Goal: Navigation & Orientation: Find specific page/section

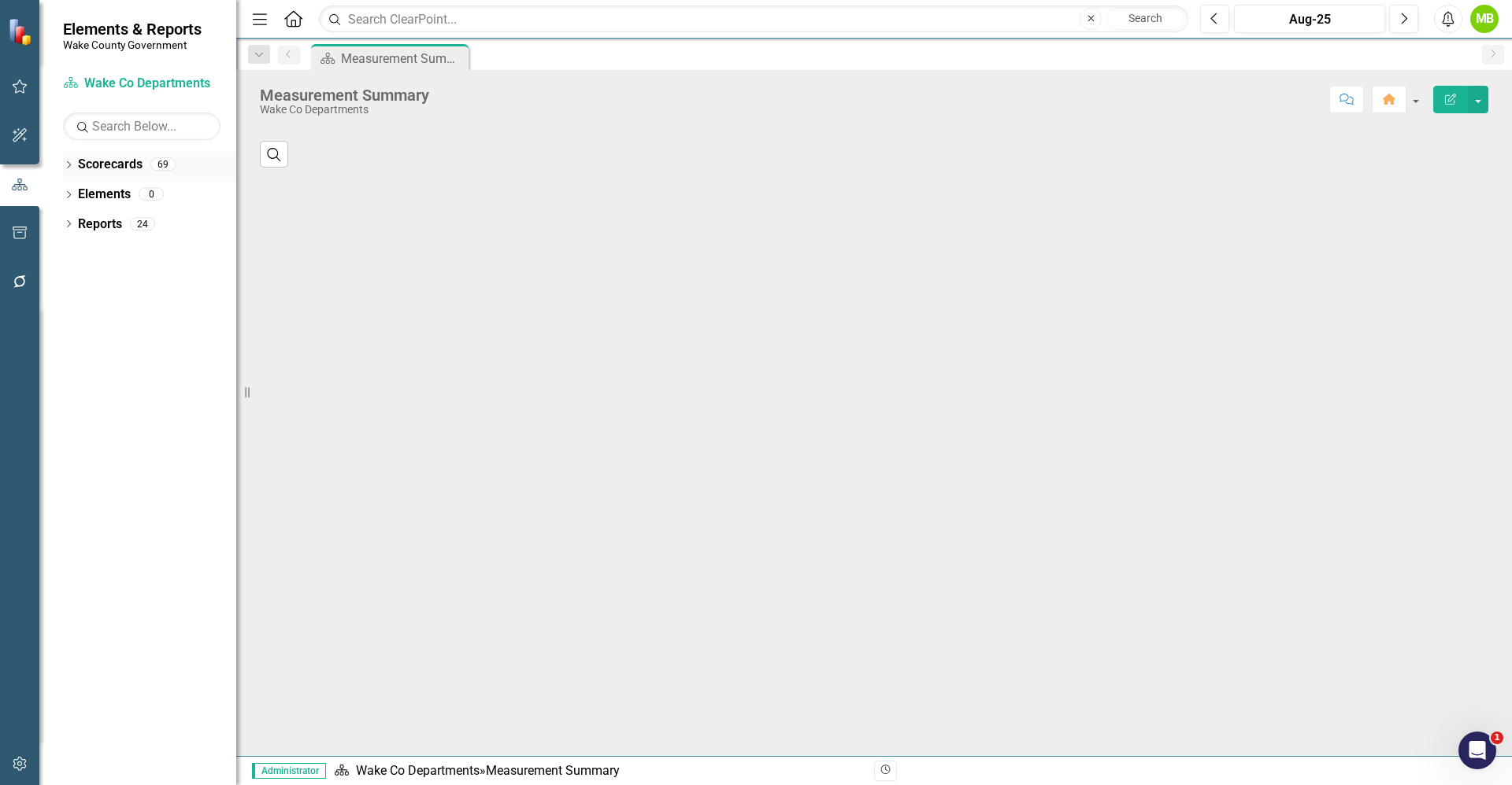
click at [74, 171] on div "Dropdown" at bounding box center [69, 166] width 11 height 13
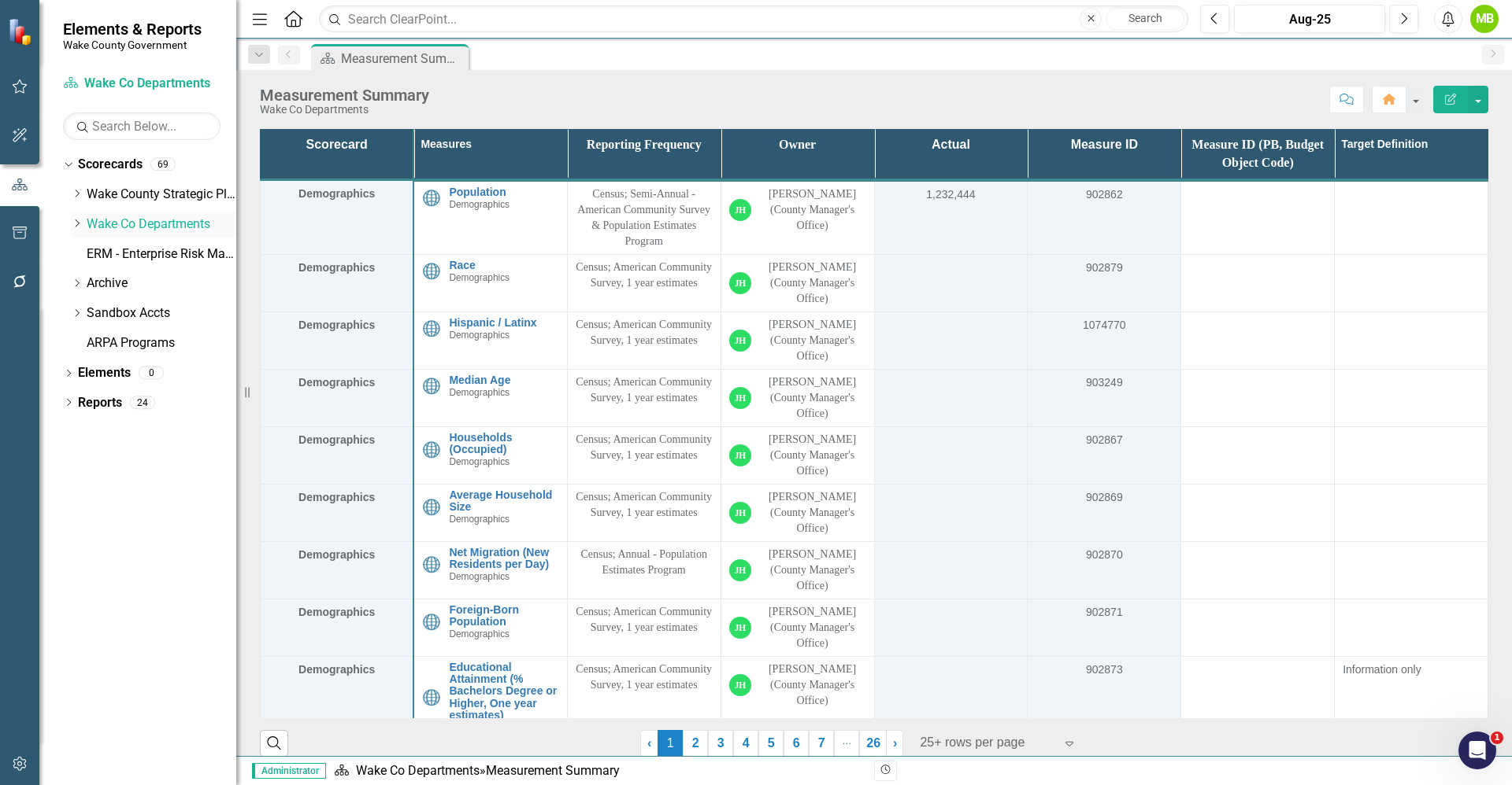
click at [73, 219] on icon "Dropdown" at bounding box center [77, 224] width 11 height 10
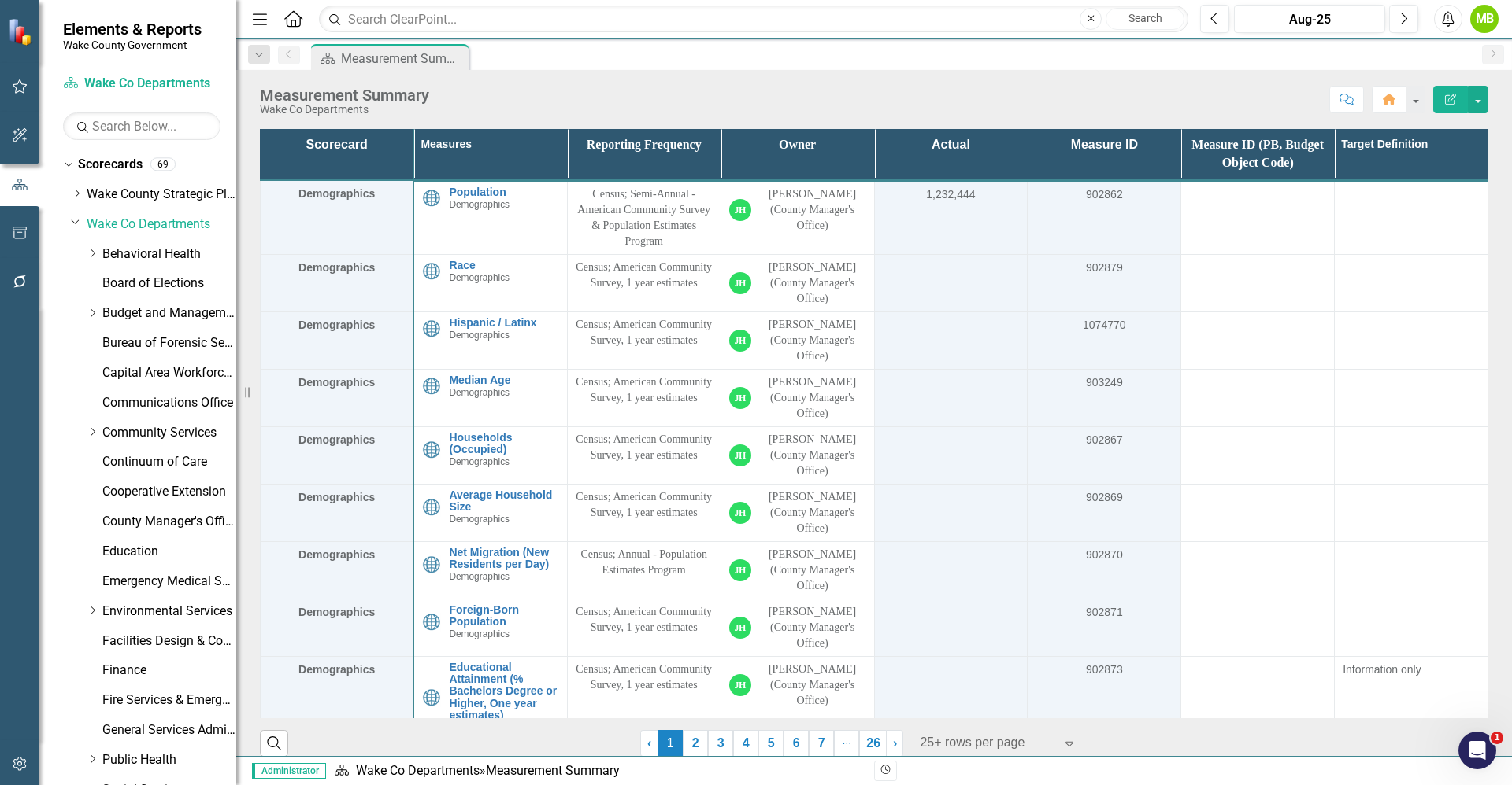
click at [85, 427] on div "Dropdown Community Services" at bounding box center [153, 435] width 166 height 30
click at [91, 430] on icon "Dropdown" at bounding box center [92, 432] width 11 height 10
click at [140, 517] on link "Planning, Development and Inspections (PDI)" at bounding box center [177, 522] width 118 height 18
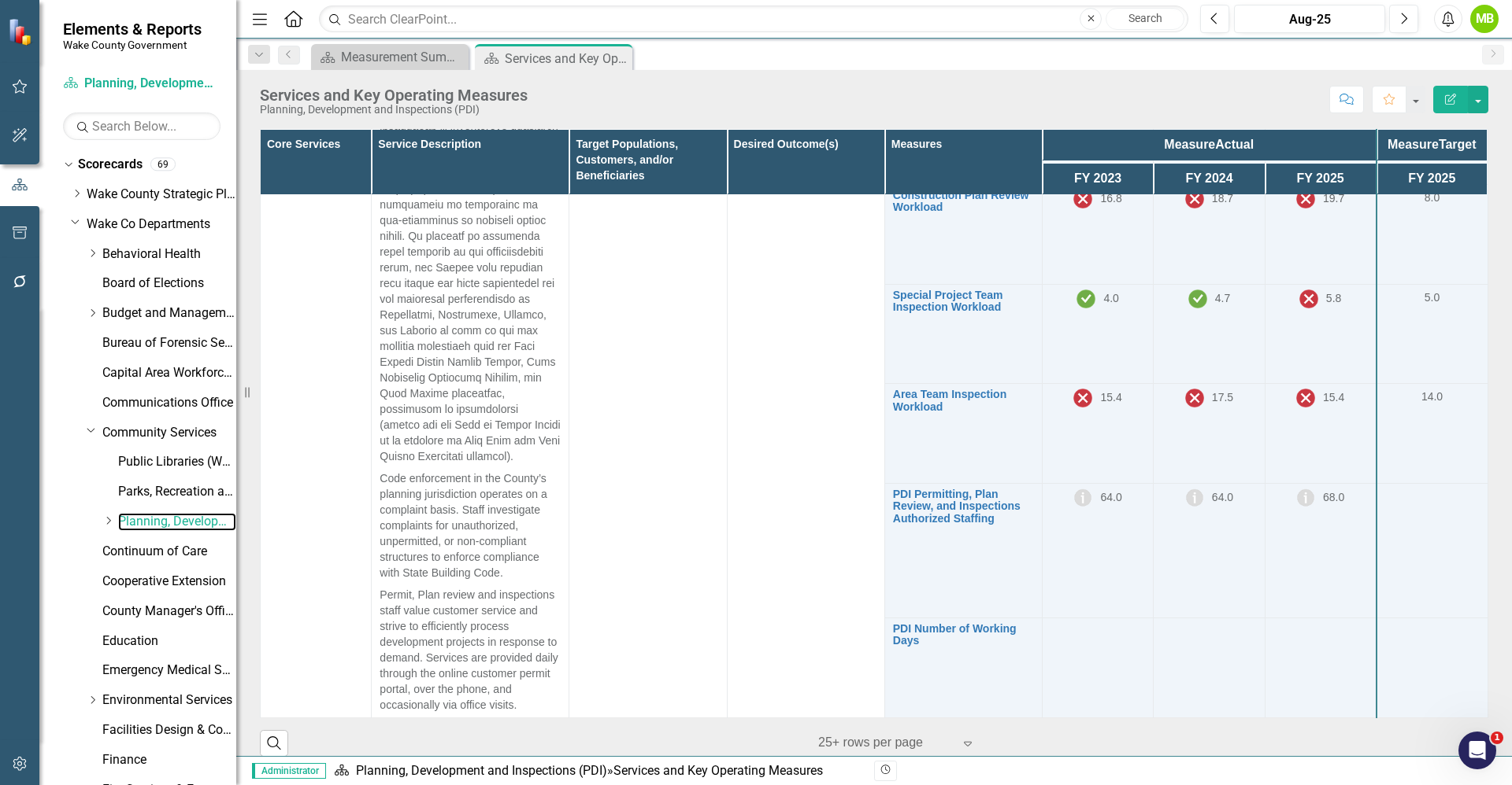
scroll to position [1417, 0]
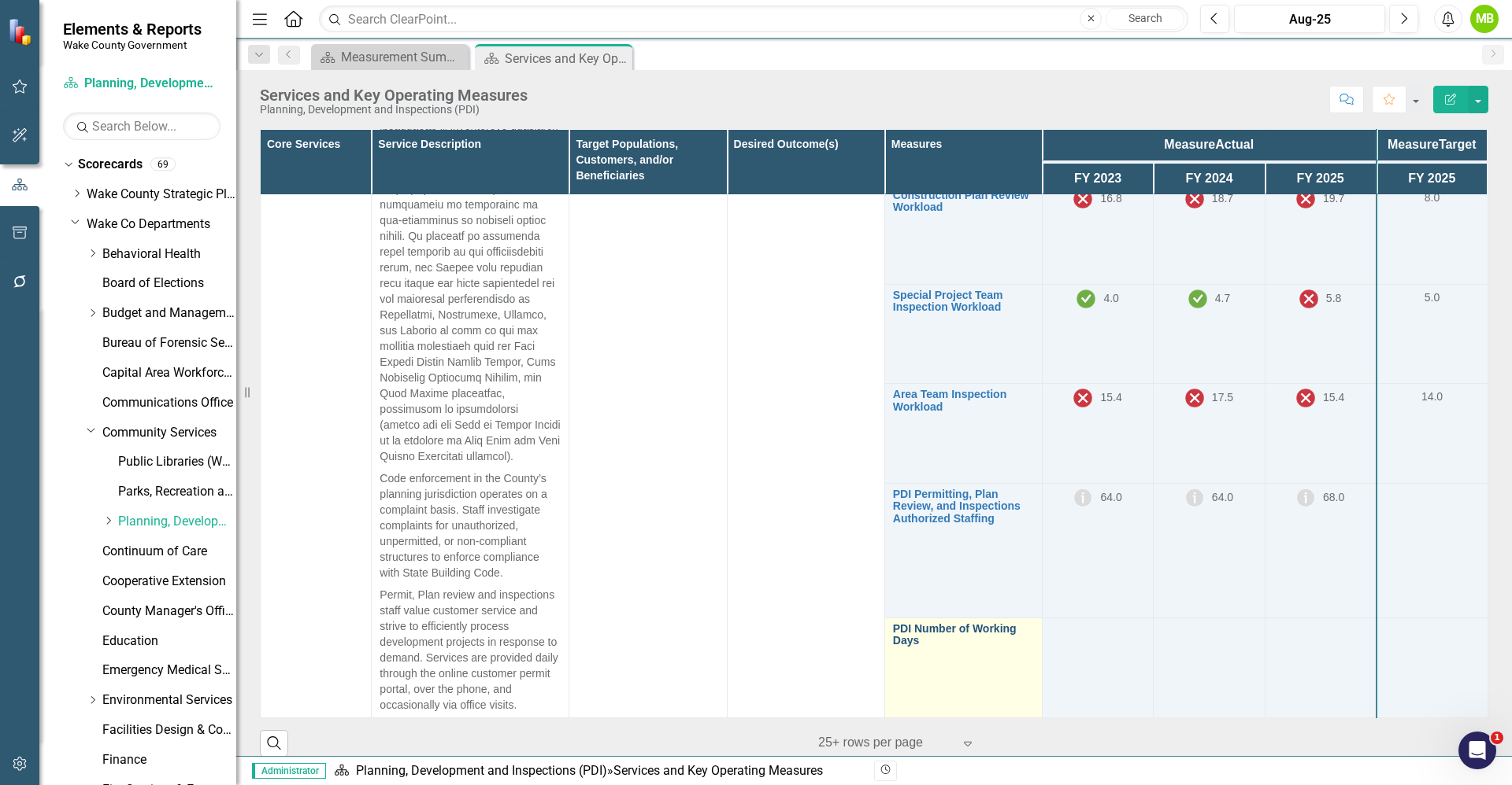
click at [982, 630] on link "PDI Number of Working Days" at bounding box center [963, 636] width 141 height 24
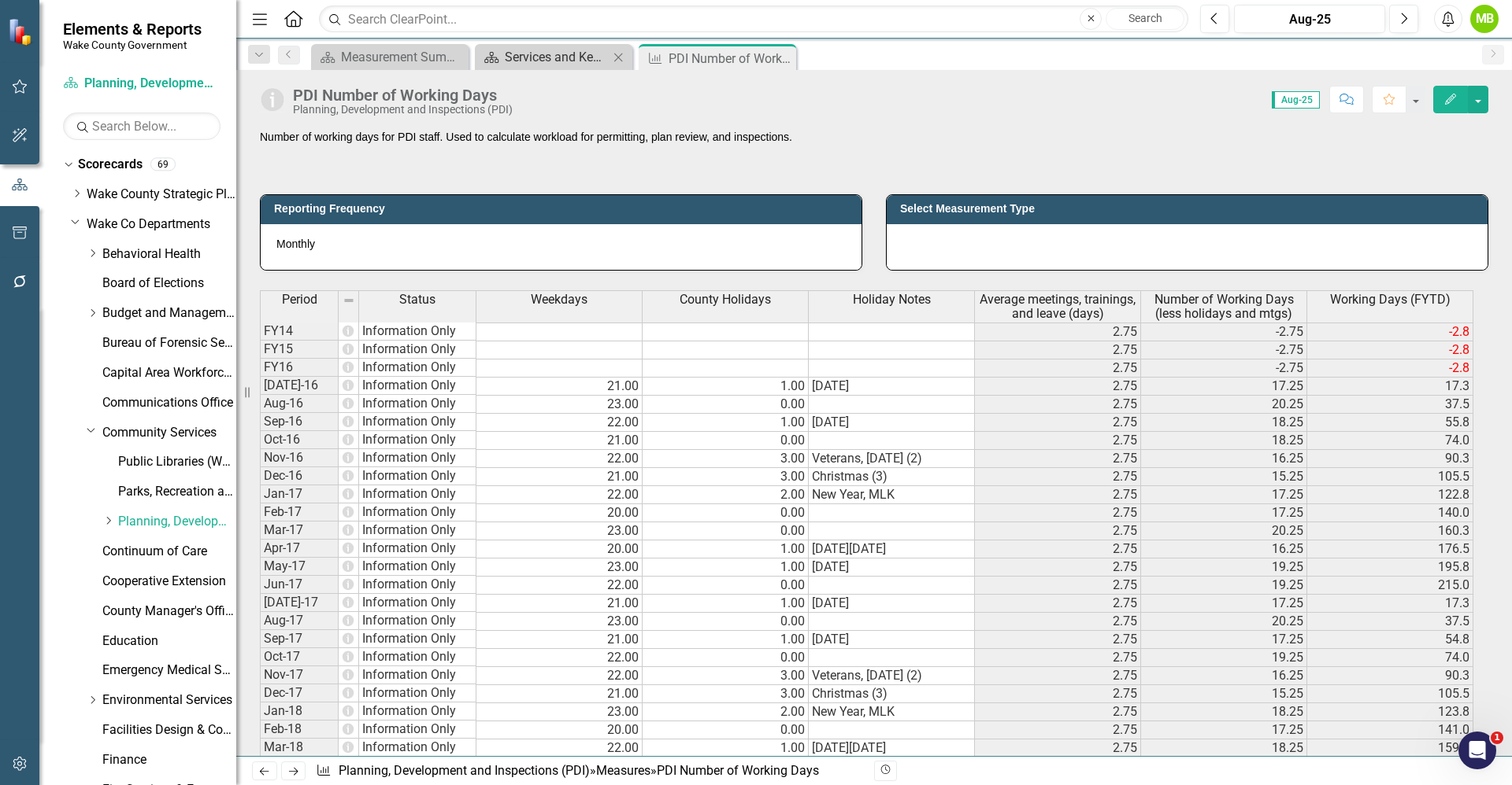
click at [532, 55] on div "Services and Key Operating Measures" at bounding box center [556, 57] width 104 height 20
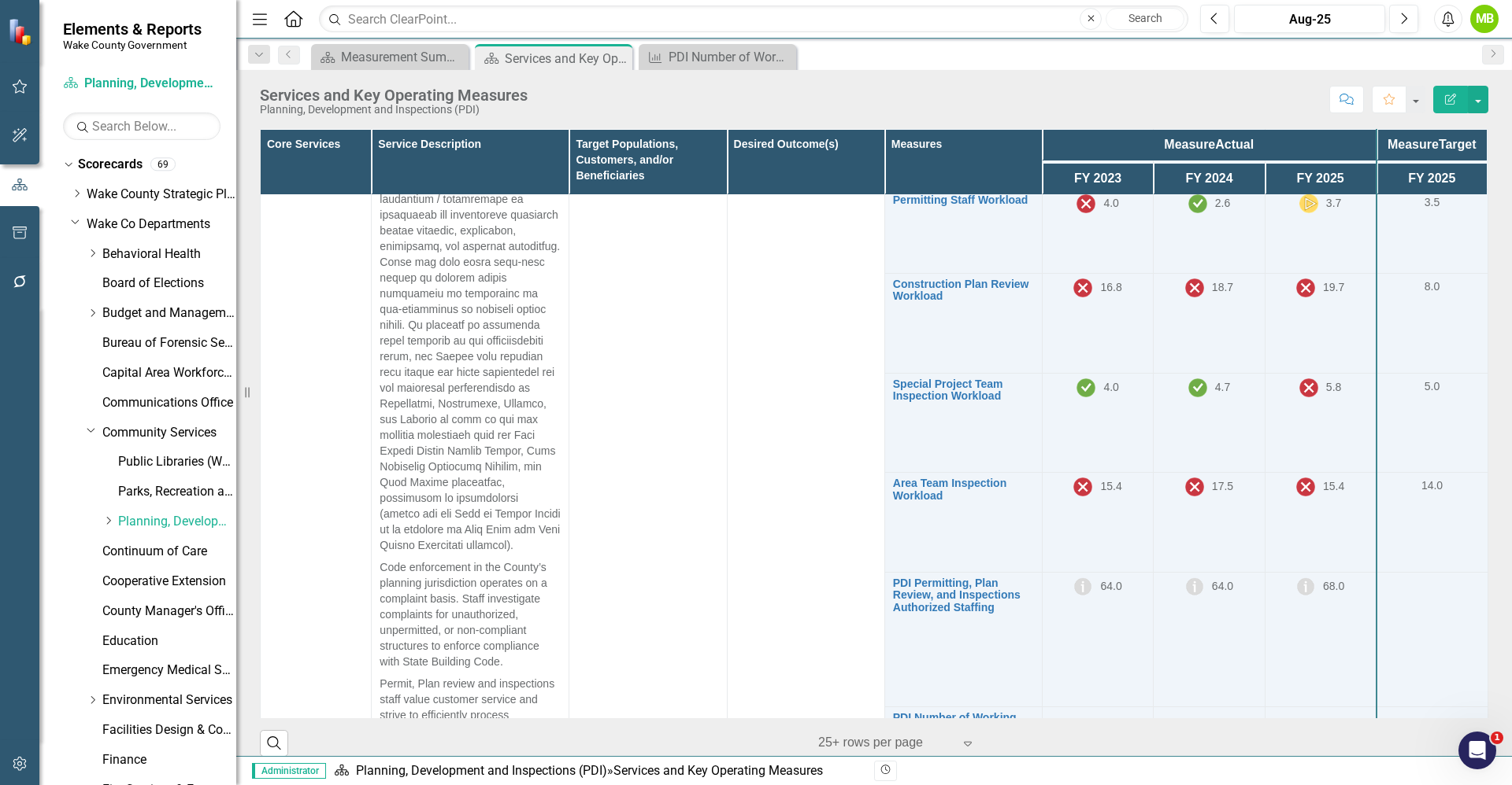
scroll to position [1417, 0]
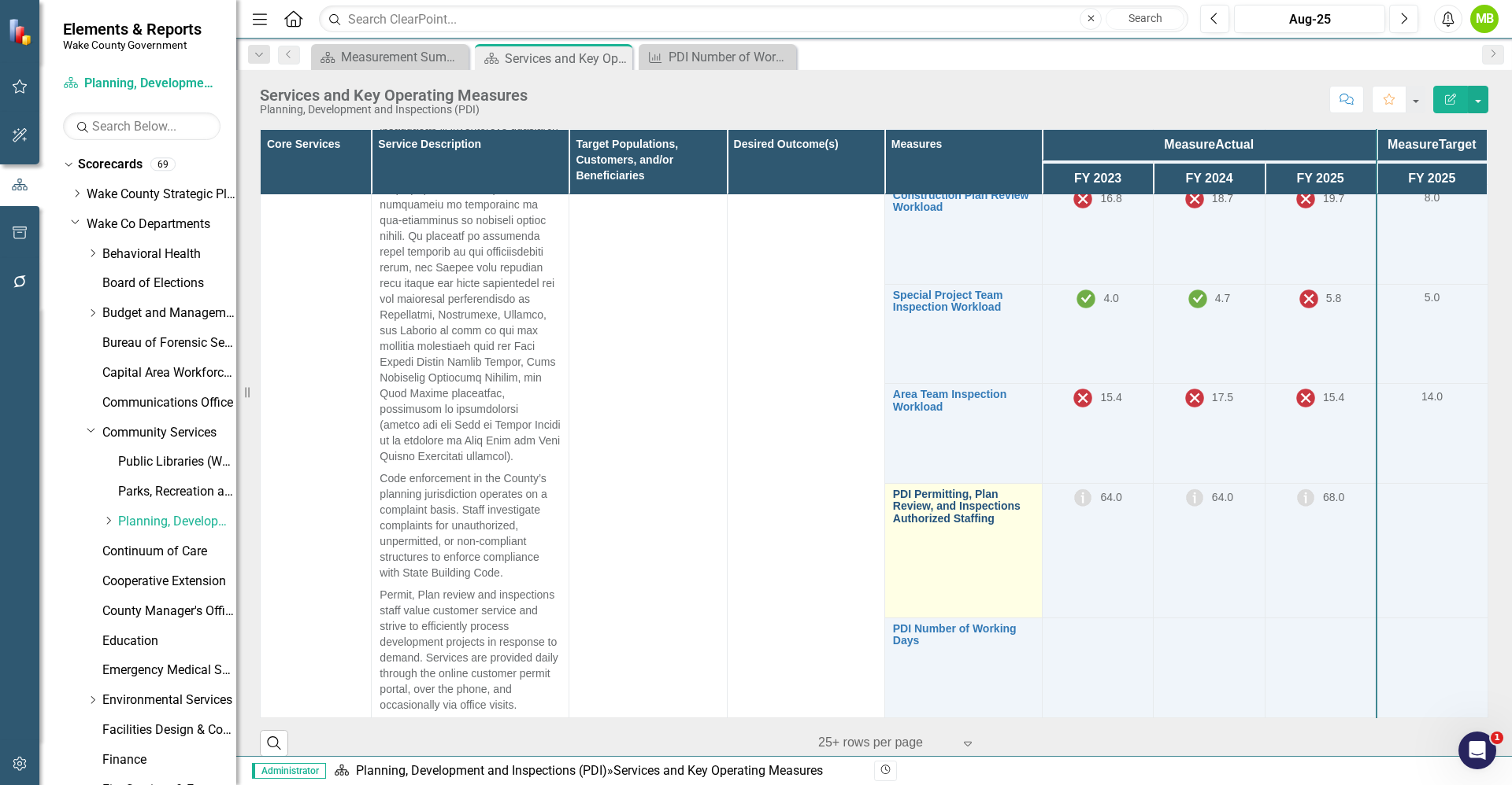
click at [938, 510] on link "PDI Permitting, Plan Review, and Inspections Authorized Staffing" at bounding box center [963, 507] width 141 height 36
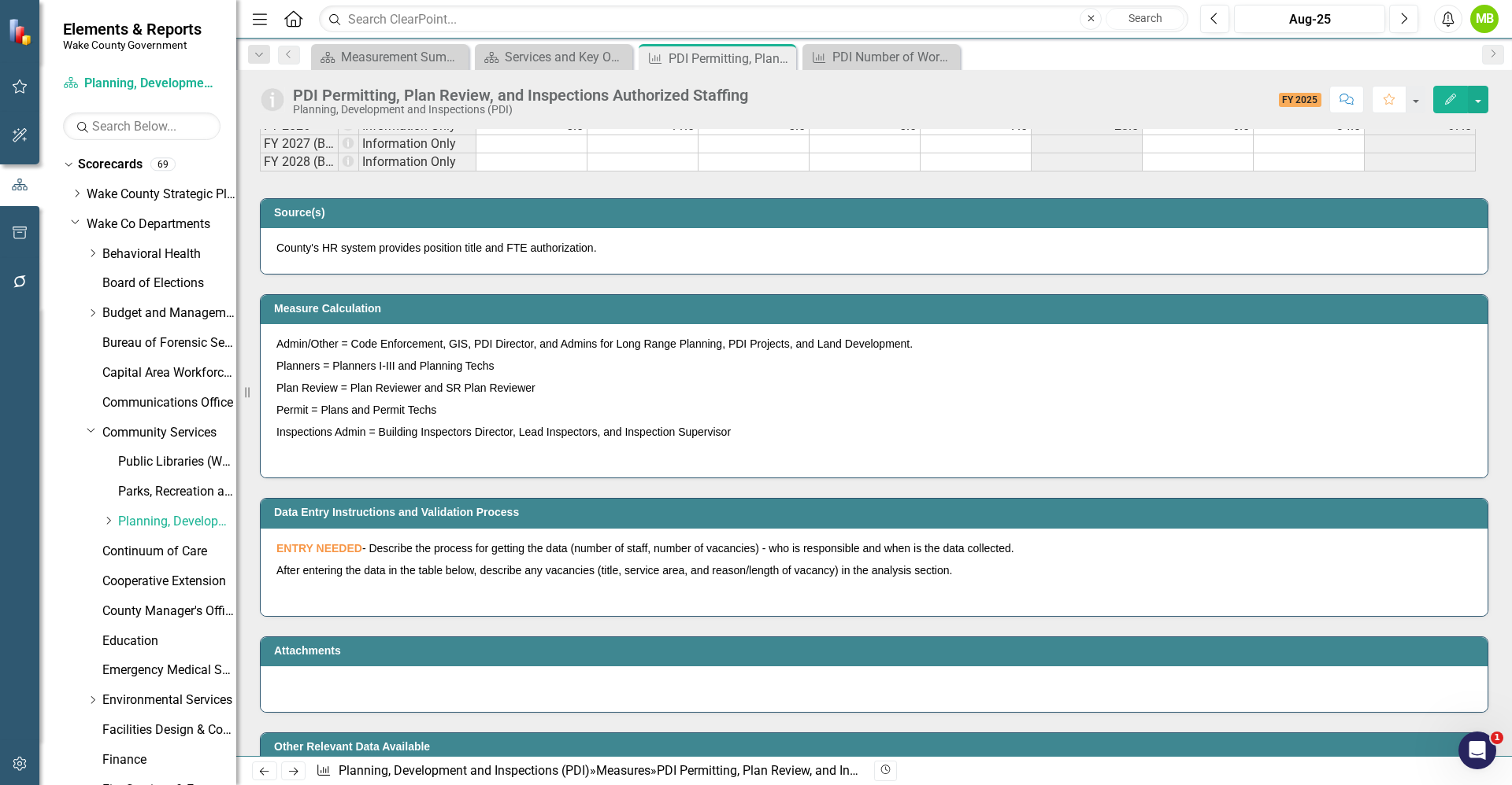
scroll to position [972, 0]
